Goal: Navigation & Orientation: Find specific page/section

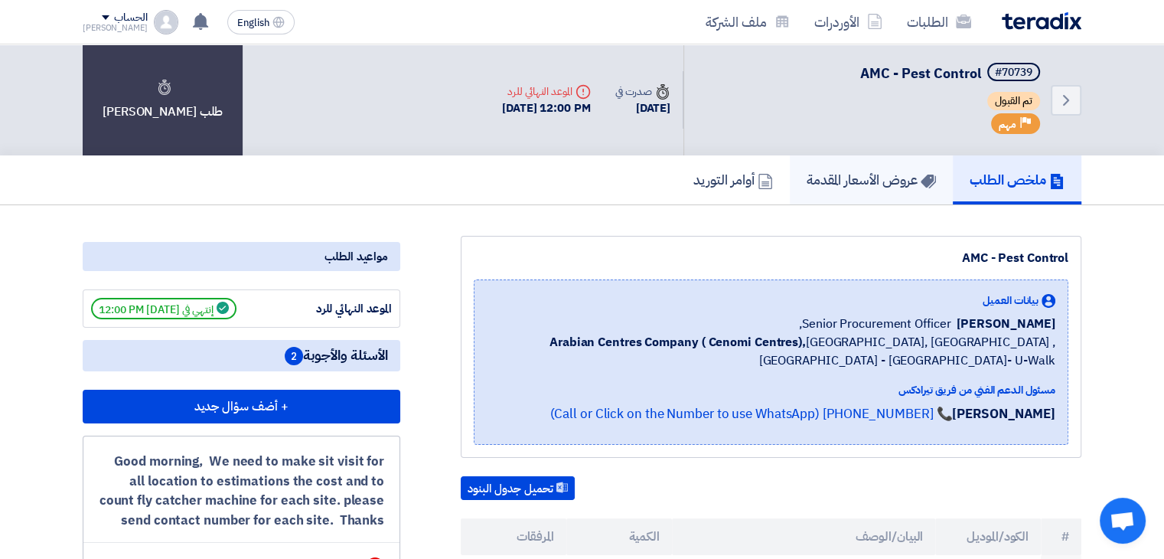
click at [842, 190] on link "عروض الأسعار المقدمة" at bounding box center [871, 179] width 163 height 49
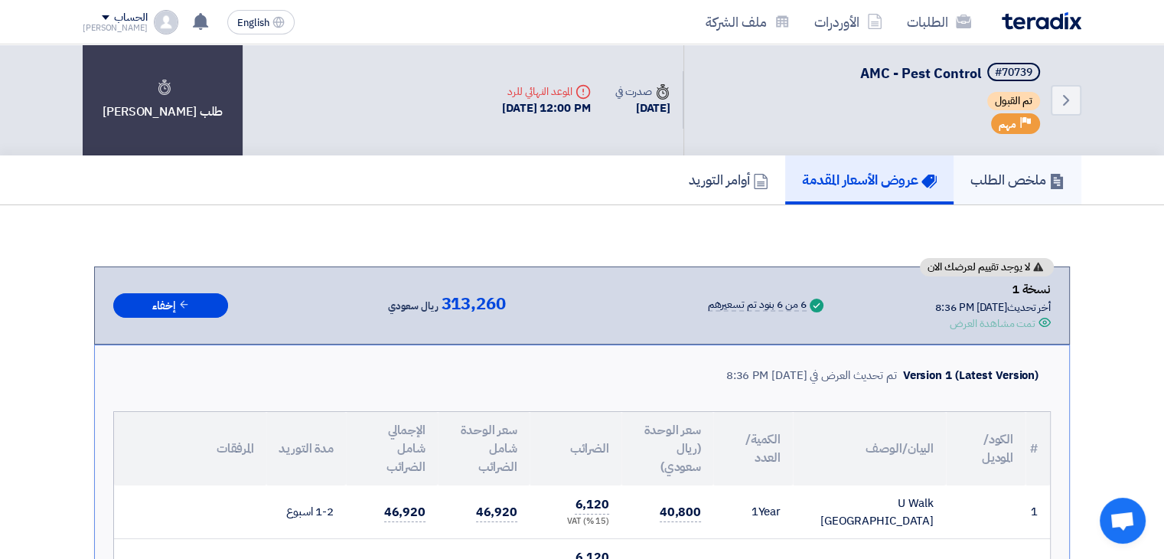
click at [997, 181] on h5 "ملخص الطلب" at bounding box center [1018, 180] width 94 height 18
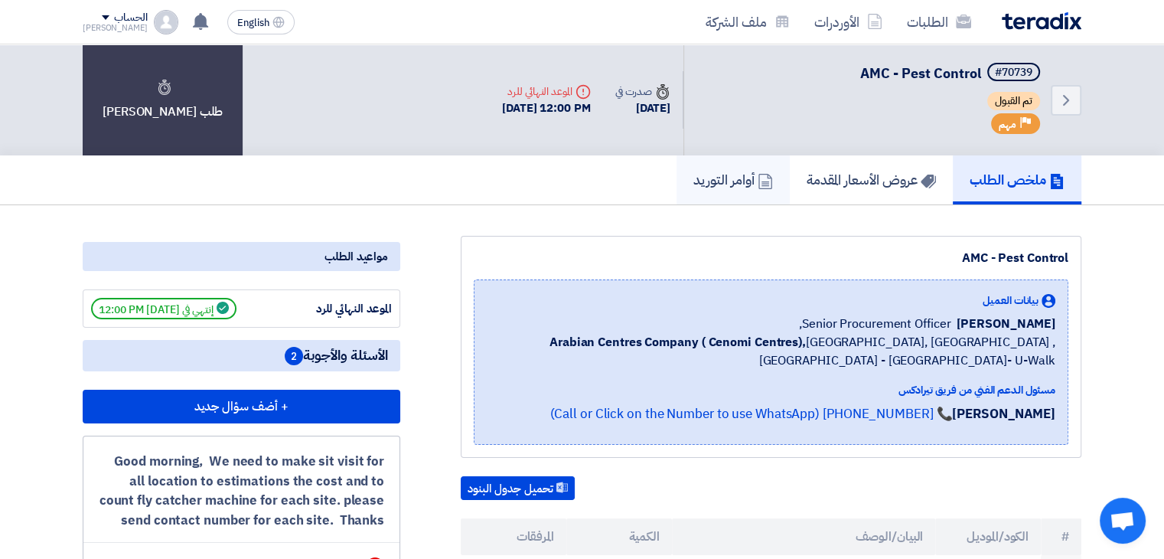
click at [717, 185] on h5 "أوامر التوريد" at bounding box center [734, 180] width 80 height 18
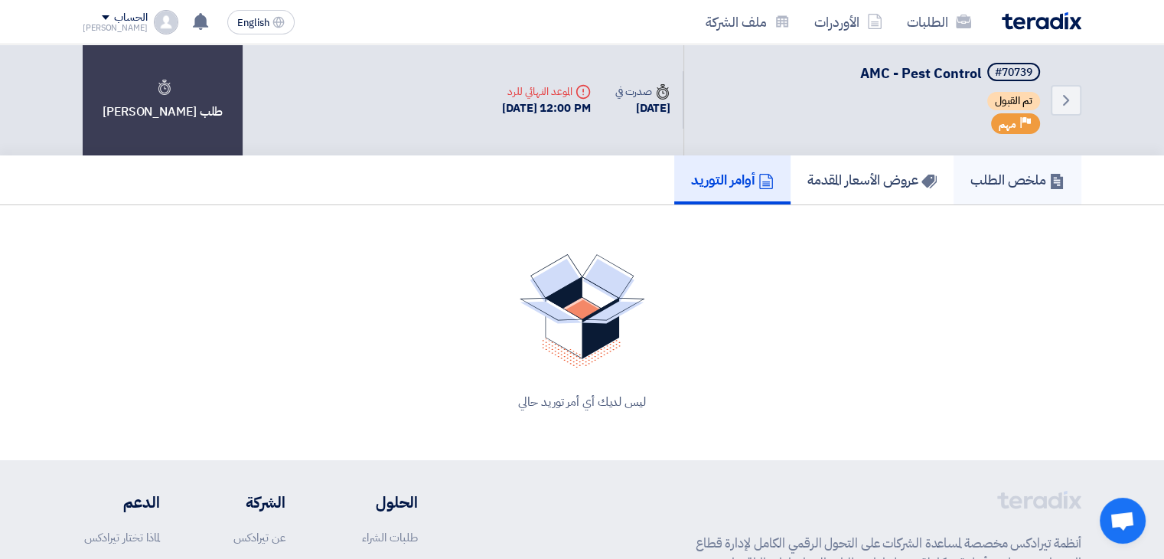
click at [971, 184] on h5 "ملخص الطلب" at bounding box center [1018, 180] width 94 height 18
